Goal: Transaction & Acquisition: Obtain resource

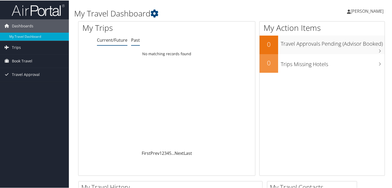
click at [135, 39] on link "Past" at bounding box center [135, 40] width 9 height 6
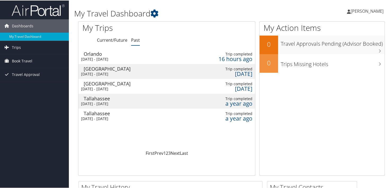
click at [94, 56] on div "Orlando" at bounding box center [110, 53] width 52 height 5
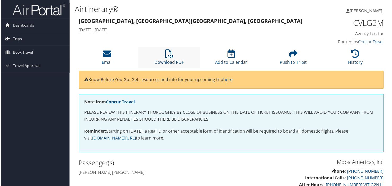
click at [177, 61] on link "Download PDF" at bounding box center [169, 58] width 29 height 13
